Goal: Find specific page/section: Find specific page/section

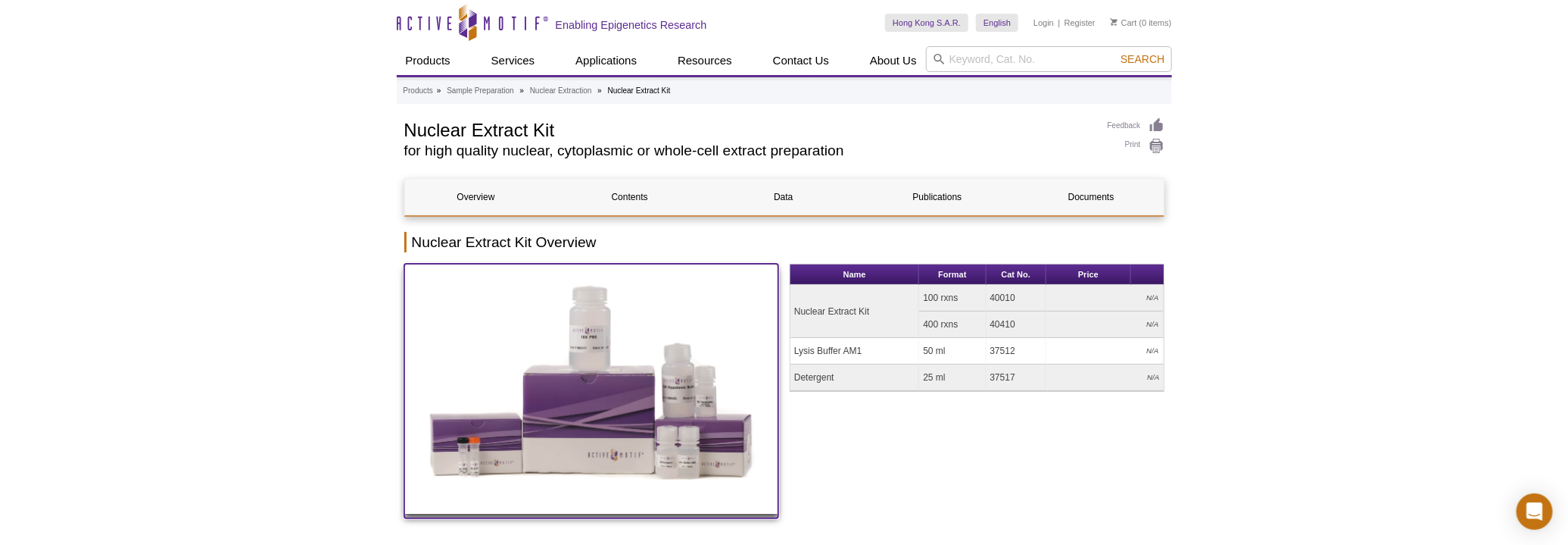
click at [595, 424] on img at bounding box center [591, 388] width 375 height 250
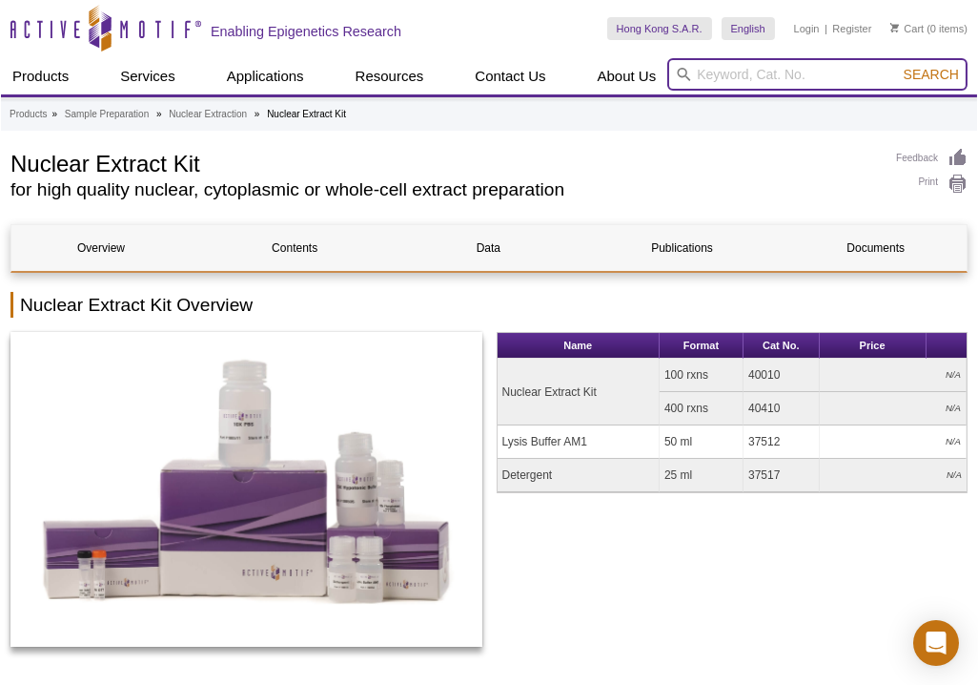
click at [766, 75] on input "search" at bounding box center [818, 74] width 300 height 32
type input "53165"
click at [898, 66] on button "Search" at bounding box center [931, 74] width 67 height 17
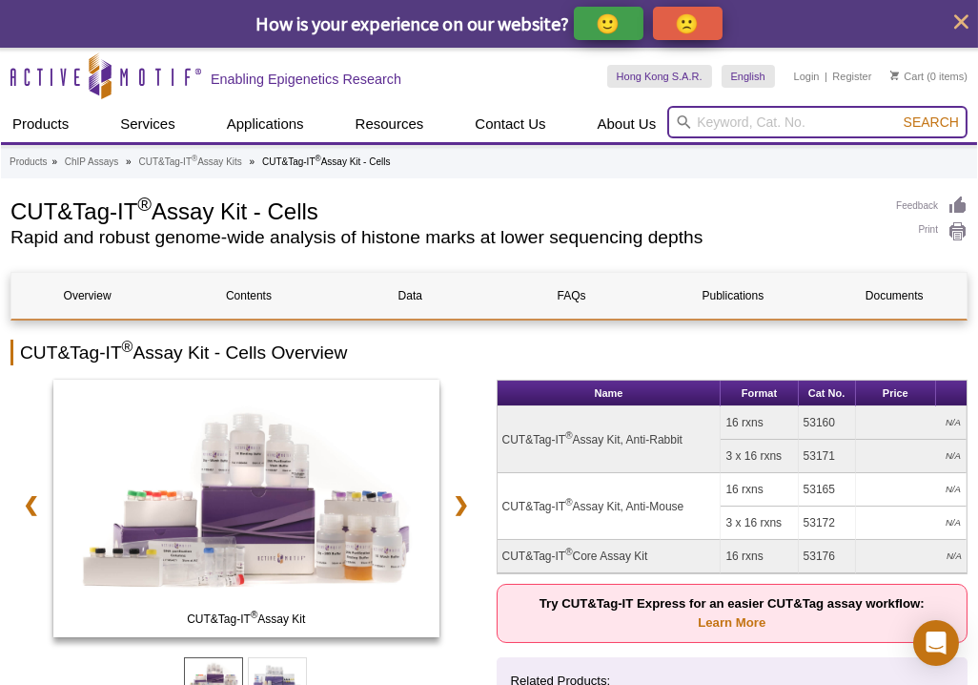
click at [752, 113] on input "search" at bounding box center [818, 122] width 300 height 32
drag, startPoint x: 764, startPoint y: 484, endPoint x: 727, endPoint y: 484, distance: 37.2
click at [727, 484] on td "16 rxns" at bounding box center [759, 489] width 77 height 33
copy td "16 rxns"
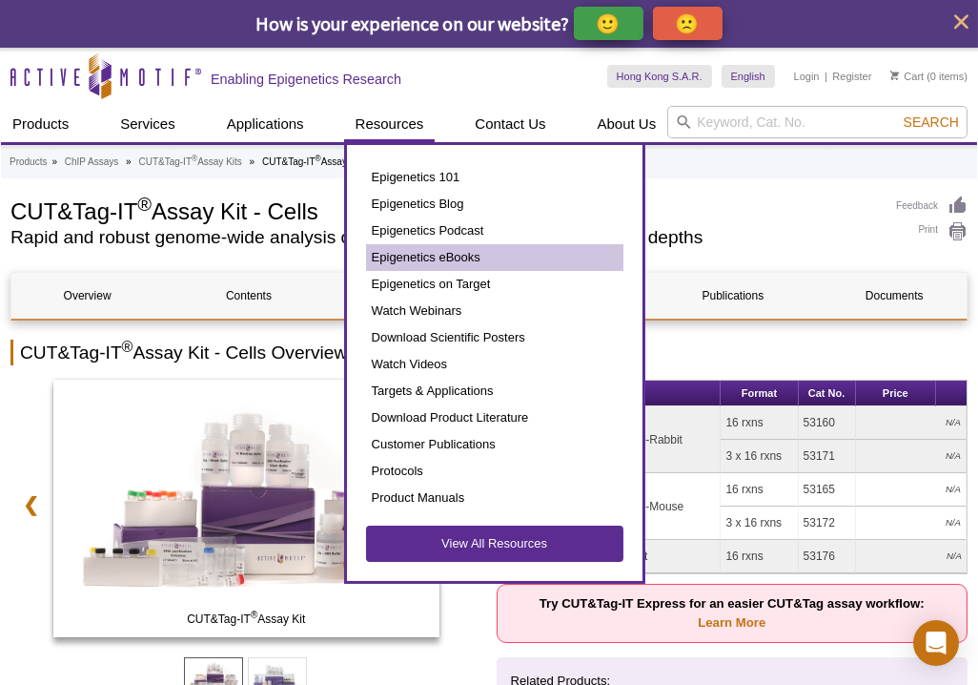
scroll to position [173, 0]
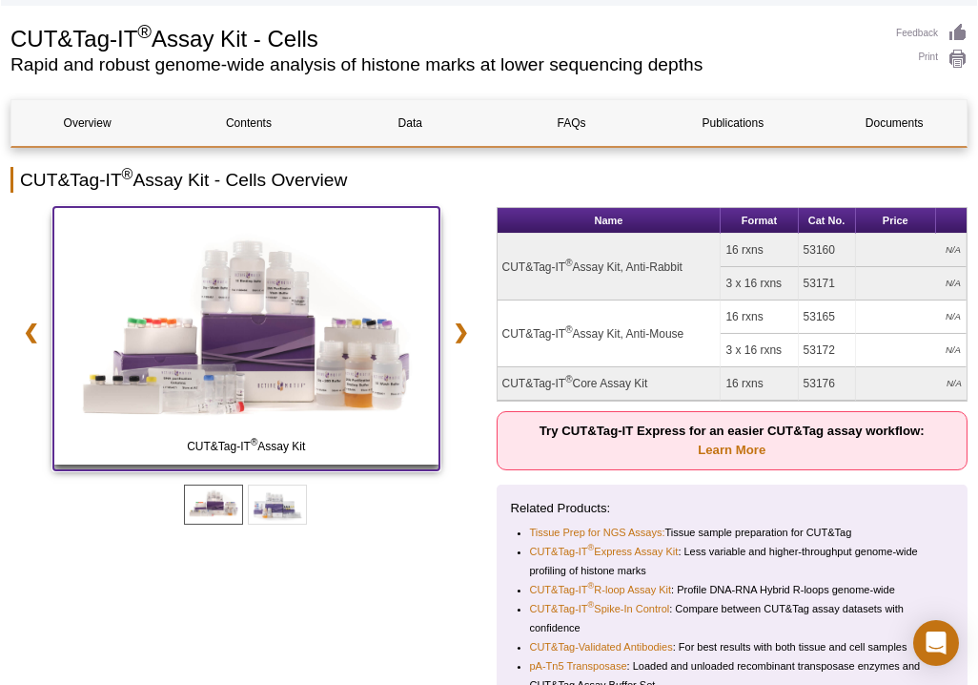
click at [261, 338] on img at bounding box center [246, 335] width 386 height 257
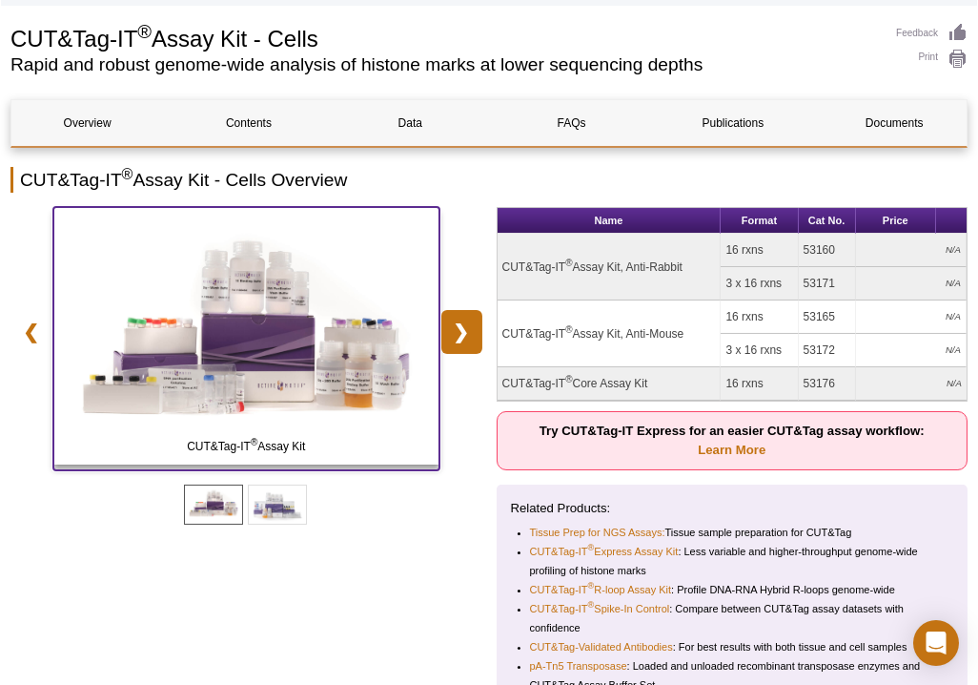
scroll to position [0, 0]
